Goal: Task Accomplishment & Management: Use online tool/utility

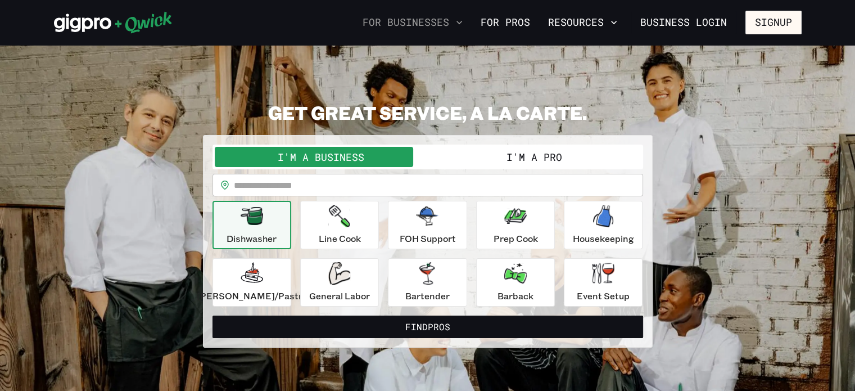
click at [454, 24] on button "For Businesses" at bounding box center [412, 22] width 109 height 19
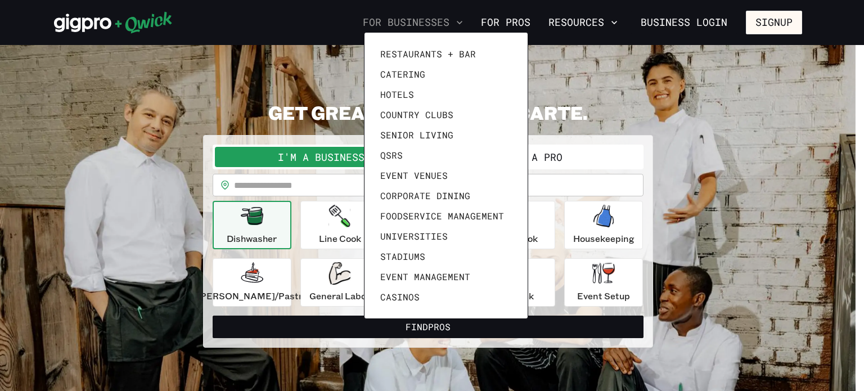
click at [454, 24] on div at bounding box center [432, 195] width 864 height 391
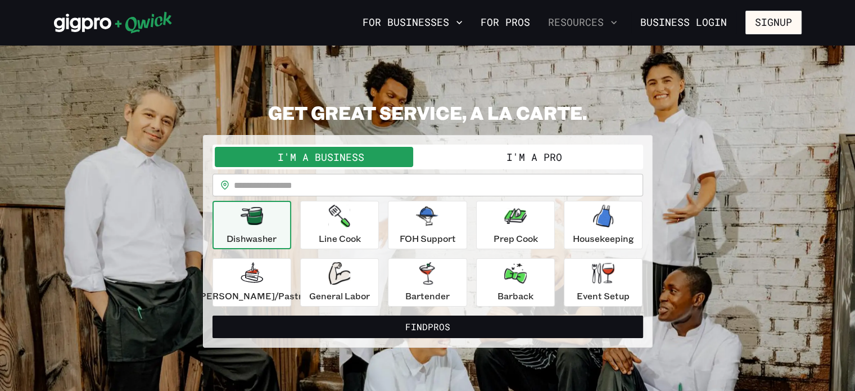
click at [613, 24] on icon "button" at bounding box center [614, 22] width 11 height 11
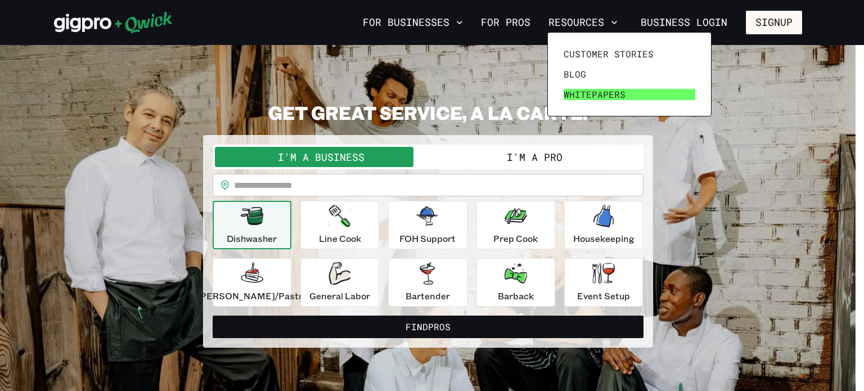
click at [575, 92] on span "Whitepapers" at bounding box center [595, 94] width 62 height 11
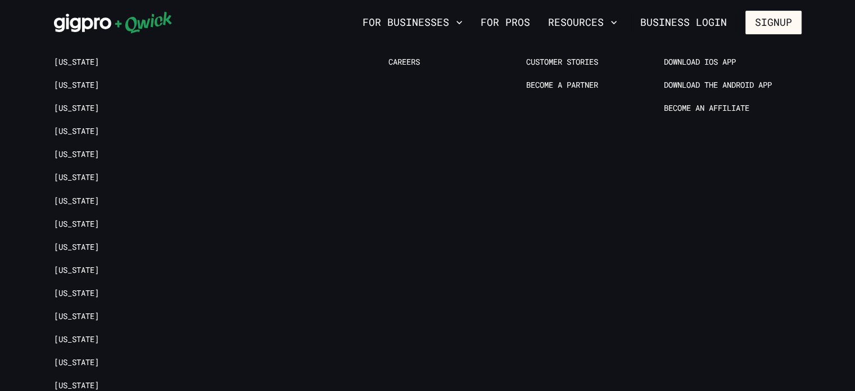
scroll to position [1462, 0]
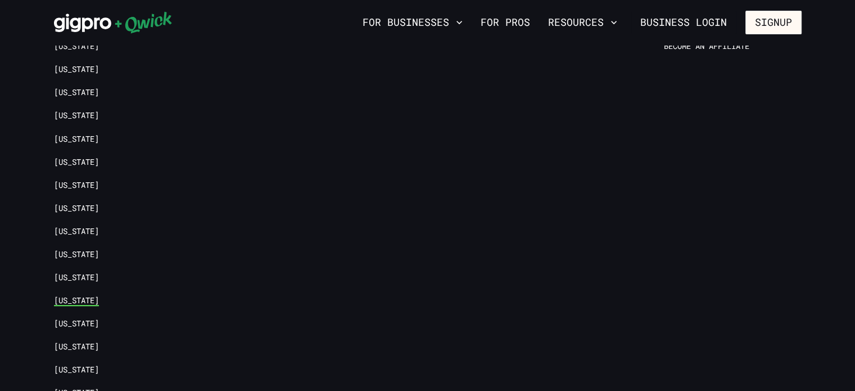
click at [84, 296] on link "[US_STATE]" at bounding box center [76, 300] width 45 height 11
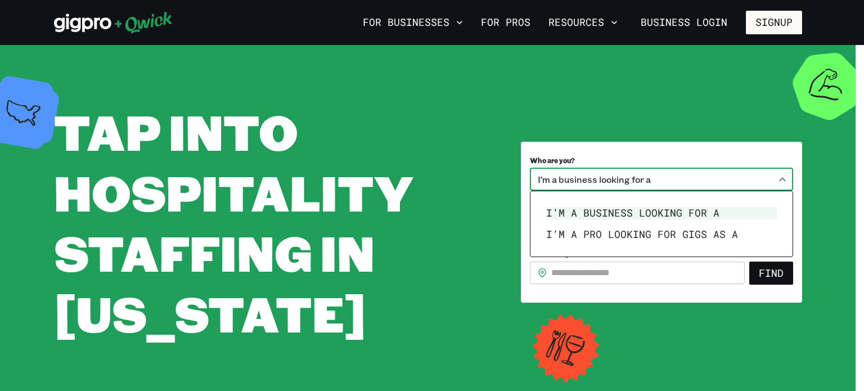
click at [718, 184] on body "**********" at bounding box center [432, 195] width 864 height 391
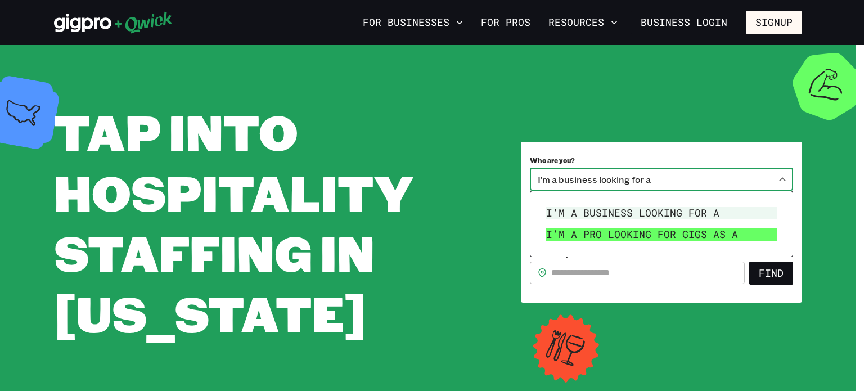
click at [709, 236] on li "I’m a pro looking for Gigs as a" at bounding box center [662, 234] width 240 height 21
type input "***"
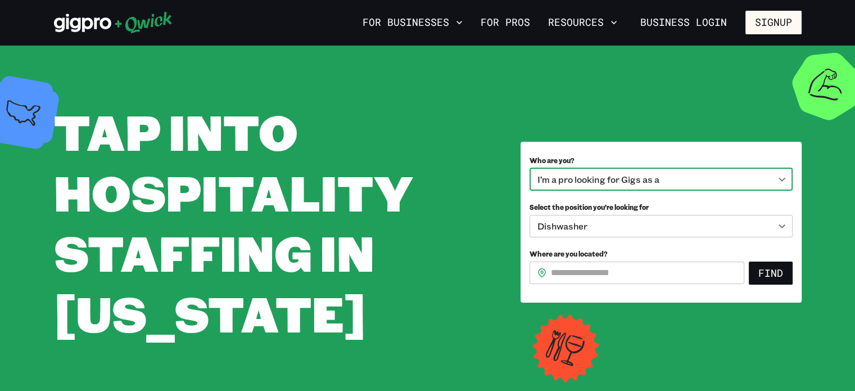
click at [690, 222] on body "**********" at bounding box center [427, 195] width 855 height 391
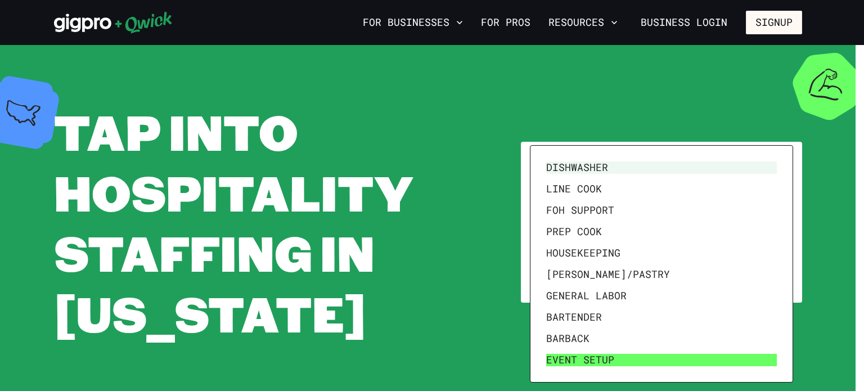
click at [619, 355] on li "Event Setup" at bounding box center [662, 359] width 240 height 21
type input "**********"
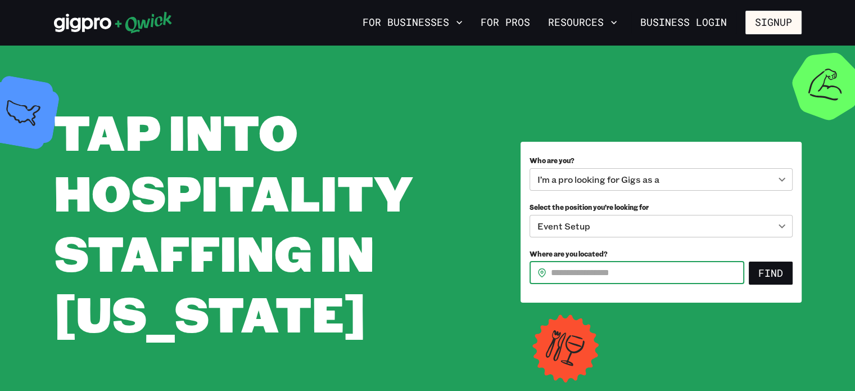
click at [659, 272] on input "Where are you located?" at bounding box center [647, 273] width 193 height 22
type input "*****"
click at [784, 272] on button "Find" at bounding box center [771, 274] width 44 height 24
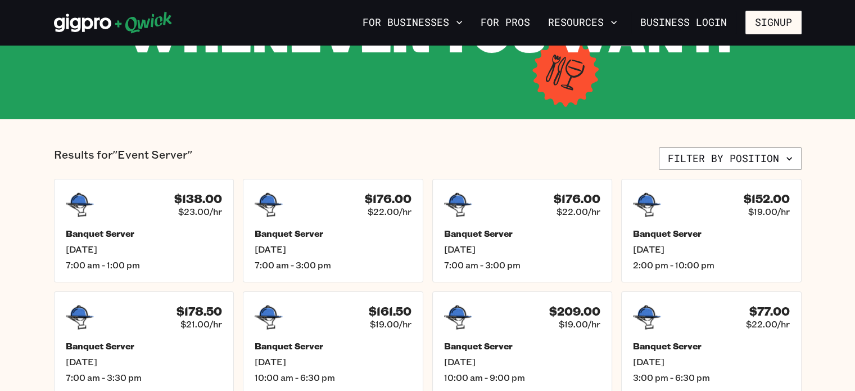
scroll to position [281, 0]
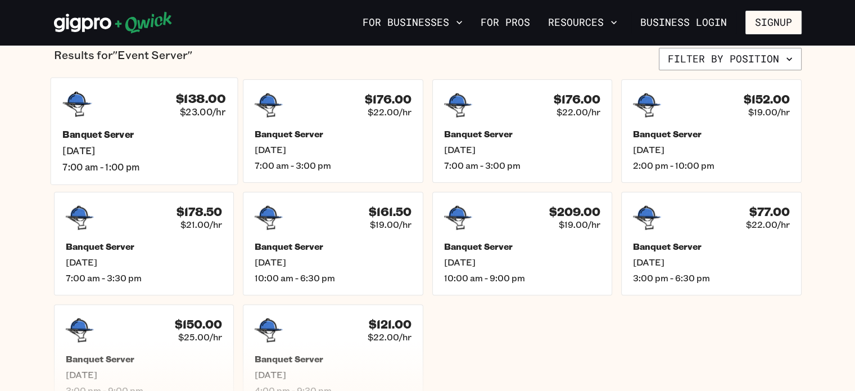
click at [138, 124] on div "$138.00 $23.00/hr Banquet Server Fri, Aug 29 7:00 am - 1:00 pm" at bounding box center [143, 130] width 187 height 107
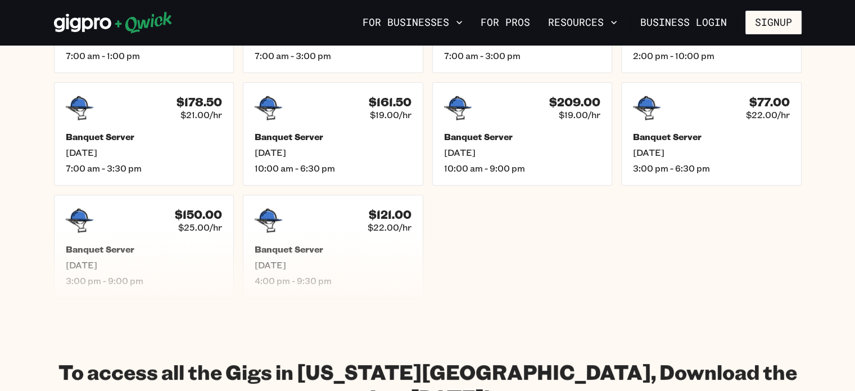
scroll to position [394, 0]
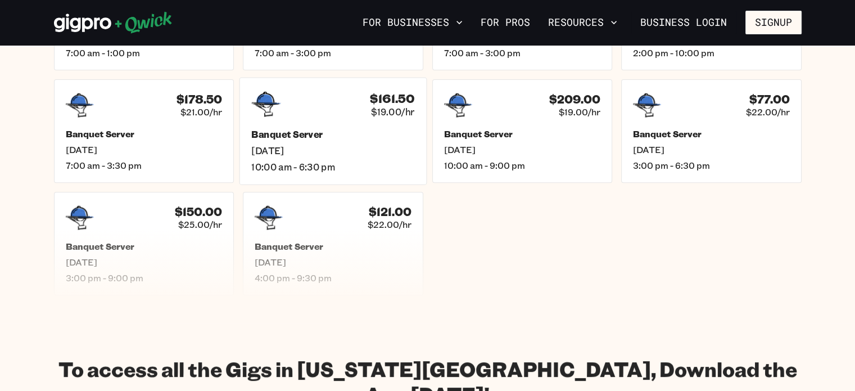
click at [303, 133] on h5 "Banquet Server" at bounding box center [332, 134] width 163 height 12
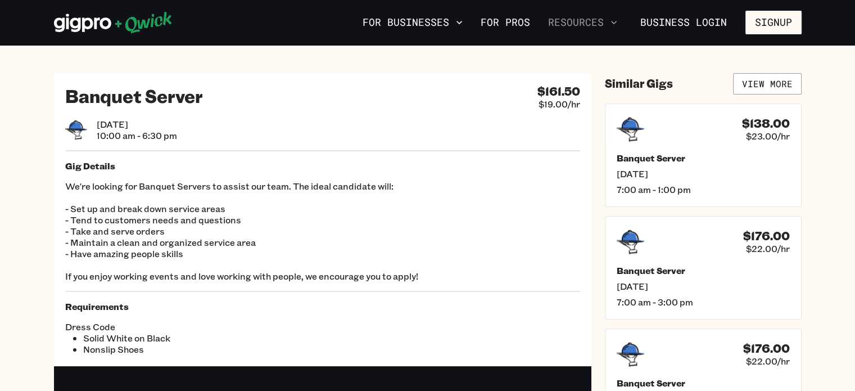
click at [599, 21] on button "Resources" at bounding box center [583, 22] width 78 height 19
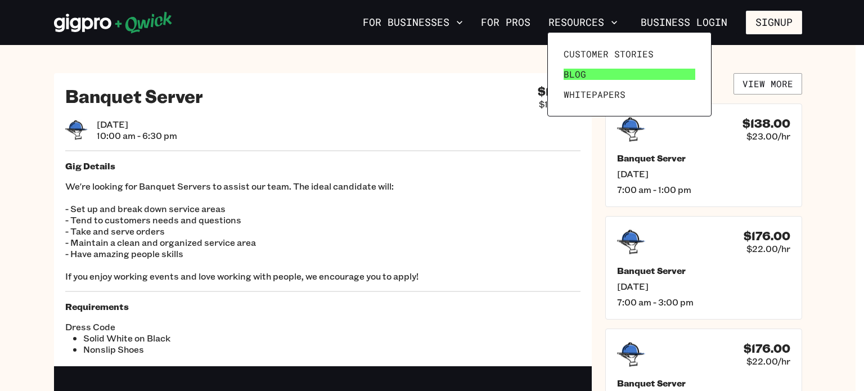
click at [575, 76] on span "Blog" at bounding box center [575, 74] width 22 height 11
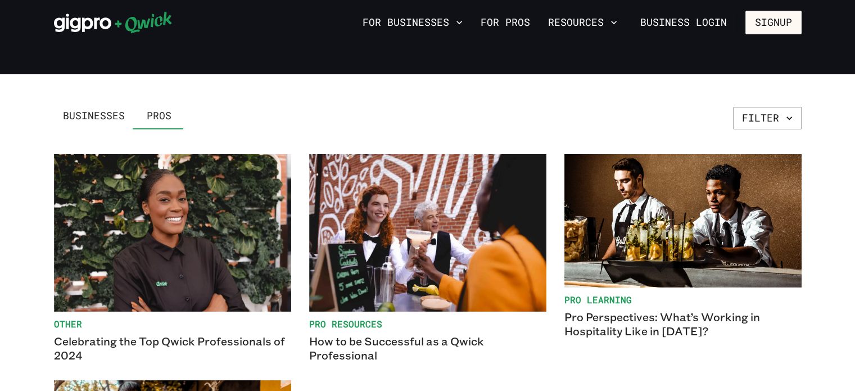
scroll to position [169, 0]
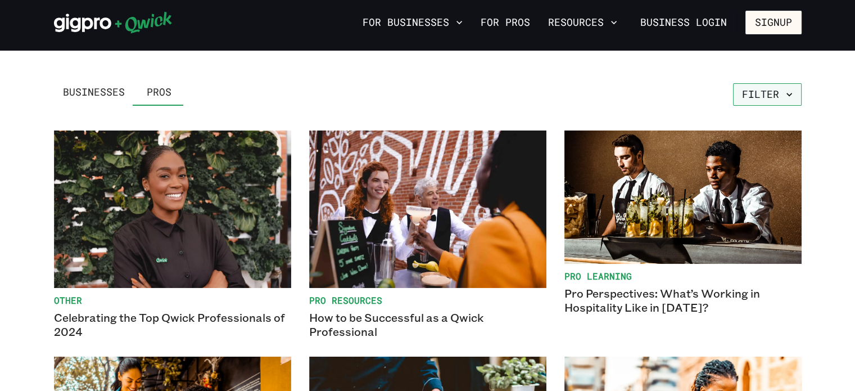
click at [784, 96] on icon "button" at bounding box center [789, 94] width 11 height 11
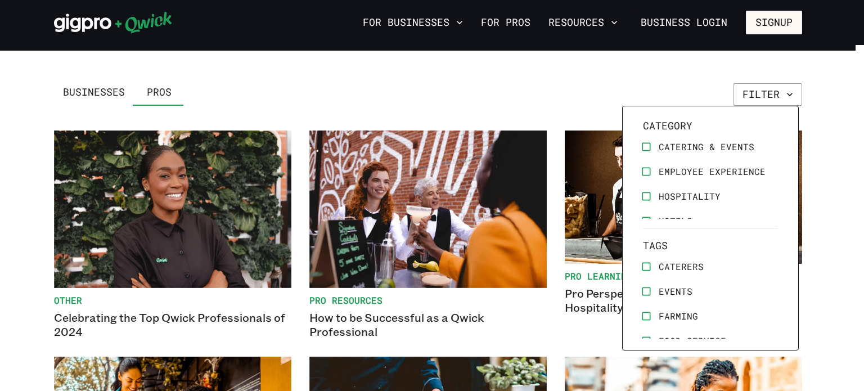
click at [818, 138] on div at bounding box center [432, 195] width 864 height 391
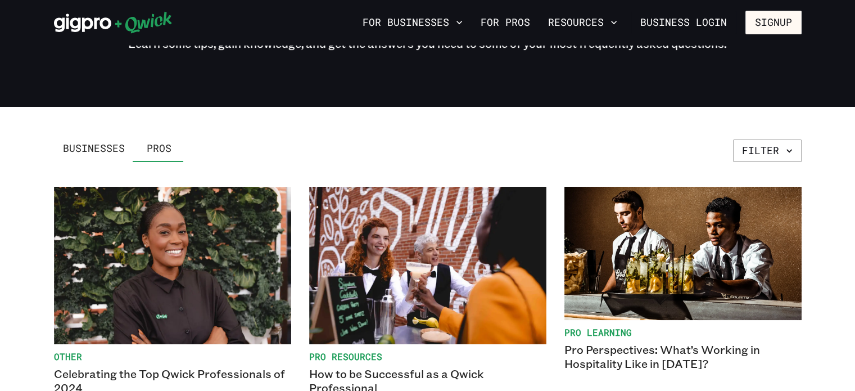
scroll to position [0, 0]
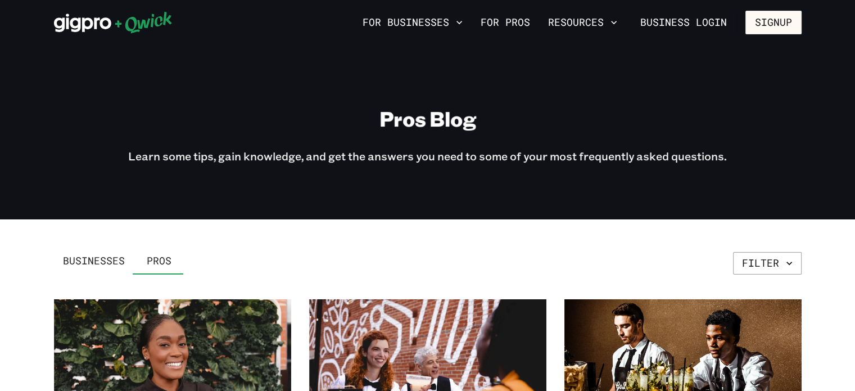
click at [82, 27] on icon at bounding box center [82, 23] width 57 height 19
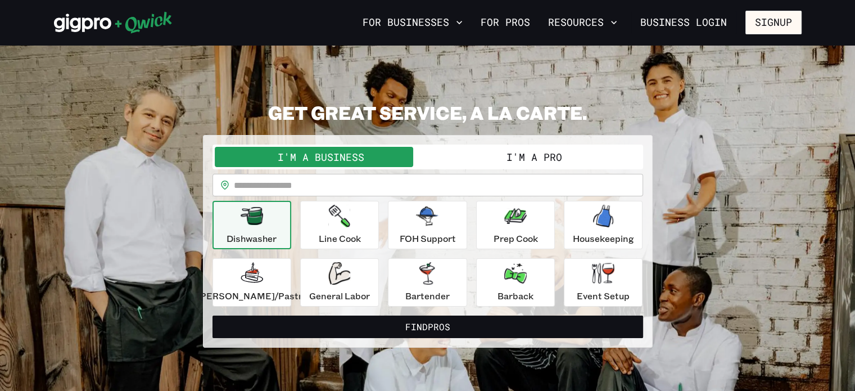
click at [505, 161] on button "I'm a Pro" at bounding box center [534, 157] width 213 height 20
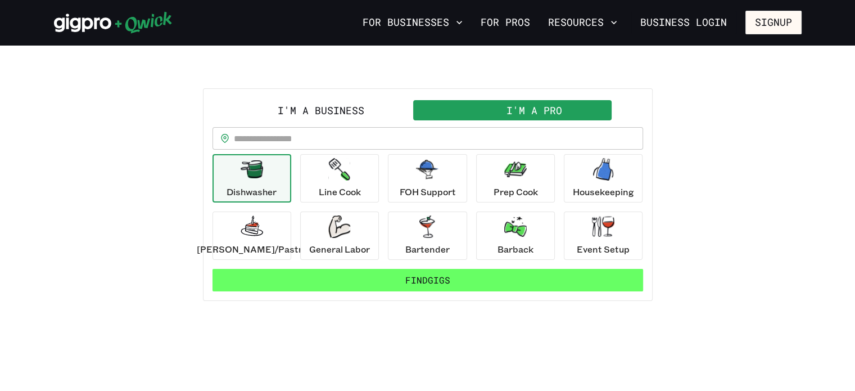
scroll to position [56, 0]
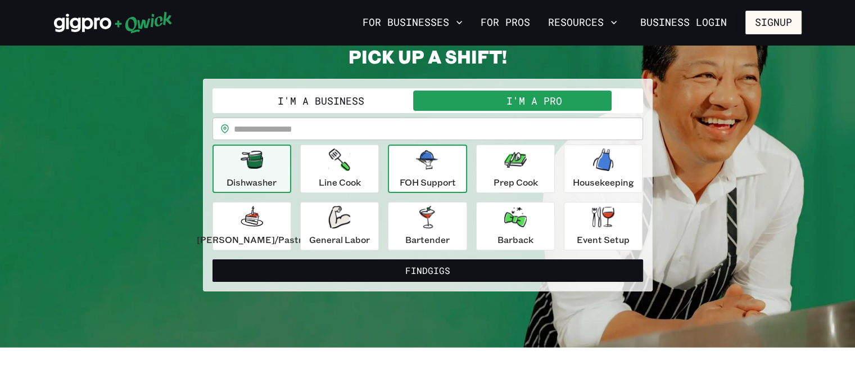
click at [432, 169] on icon "button" at bounding box center [427, 159] width 22 height 19
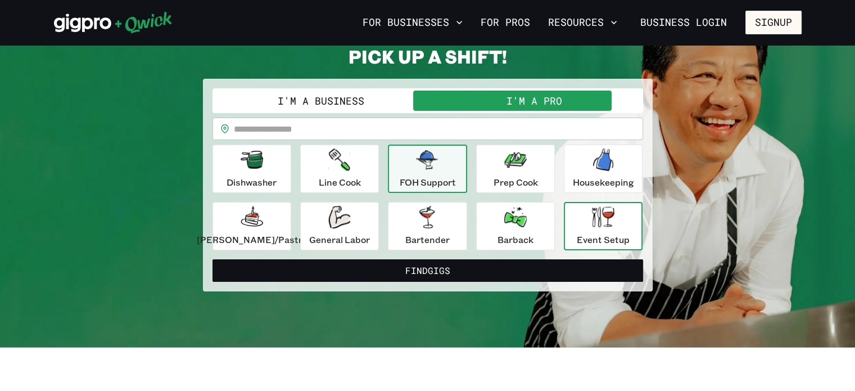
click at [592, 236] on p "Event Setup" at bounding box center [603, 239] width 53 height 13
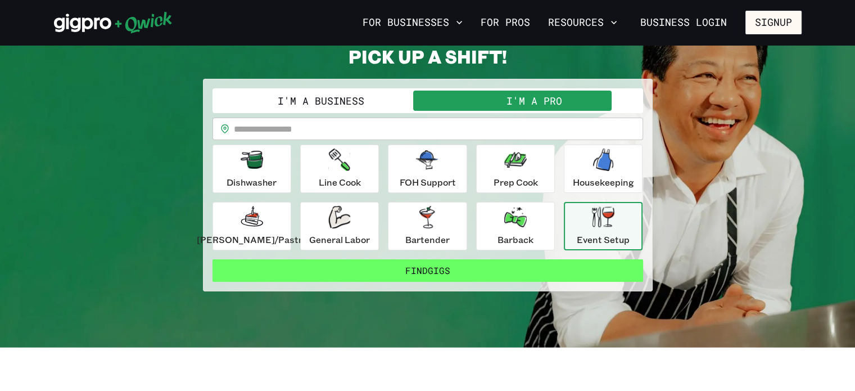
click at [506, 267] on button "Find Gigs" at bounding box center [428, 270] width 431 height 22
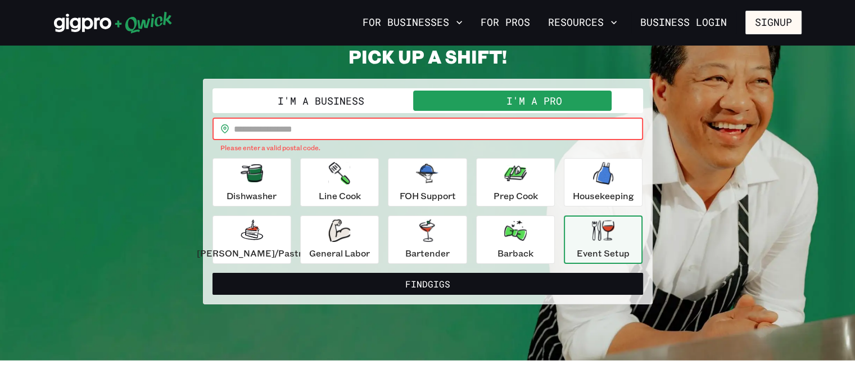
click at [256, 132] on input "text" at bounding box center [438, 129] width 409 height 22
type input "*****"
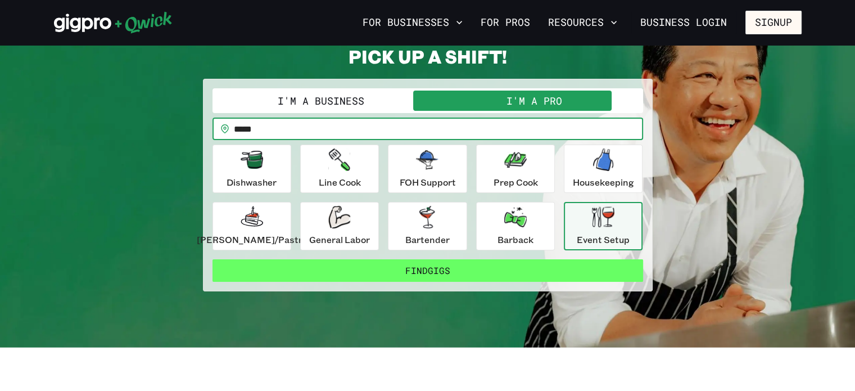
click at [394, 265] on button "Find Gigs" at bounding box center [428, 270] width 431 height 22
